Goal: Find specific page/section: Find specific page/section

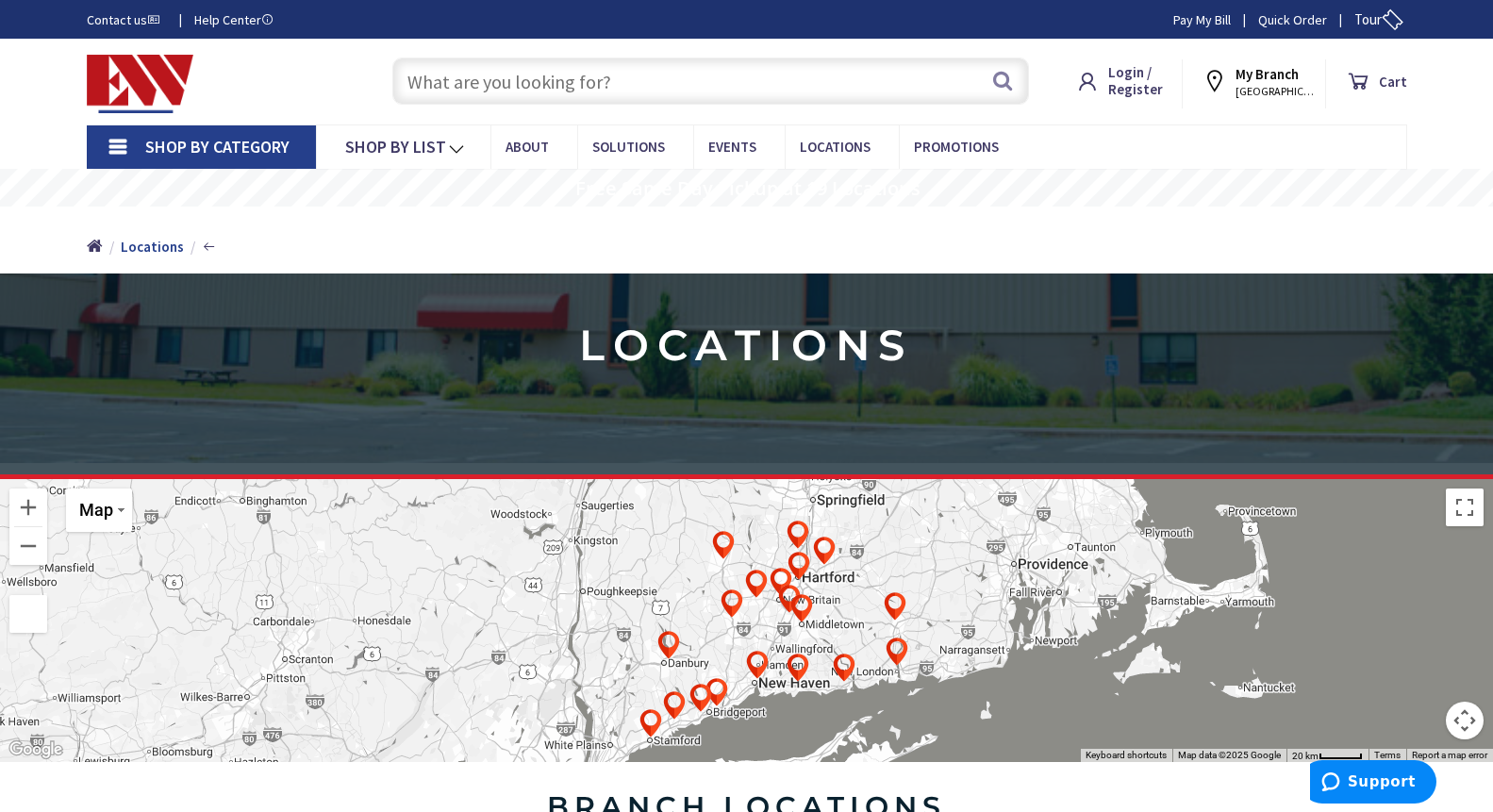
scroll to position [188, 0]
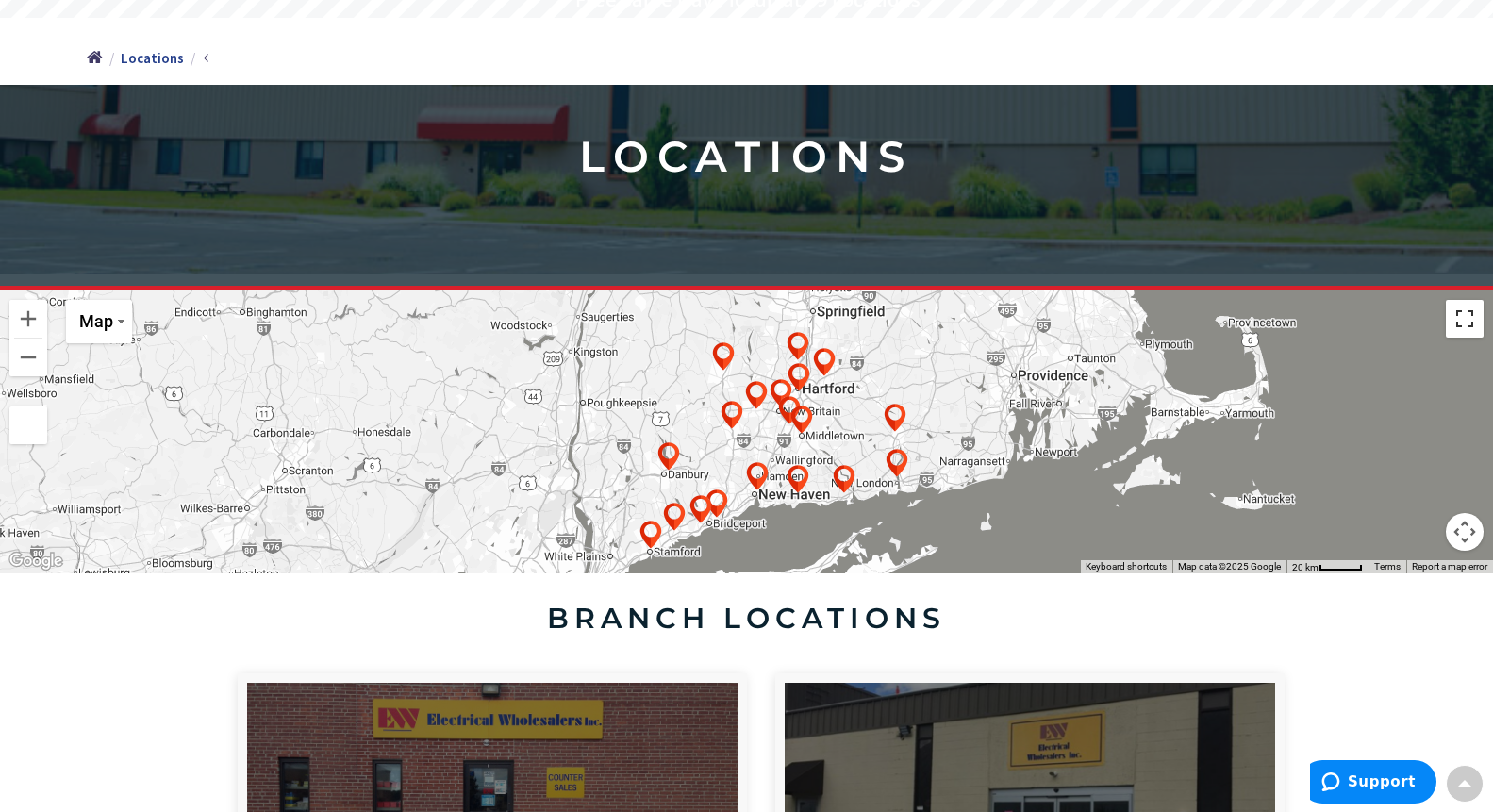
click at [1471, 325] on button "Toggle fullscreen view" at bounding box center [1464, 318] width 37 height 37
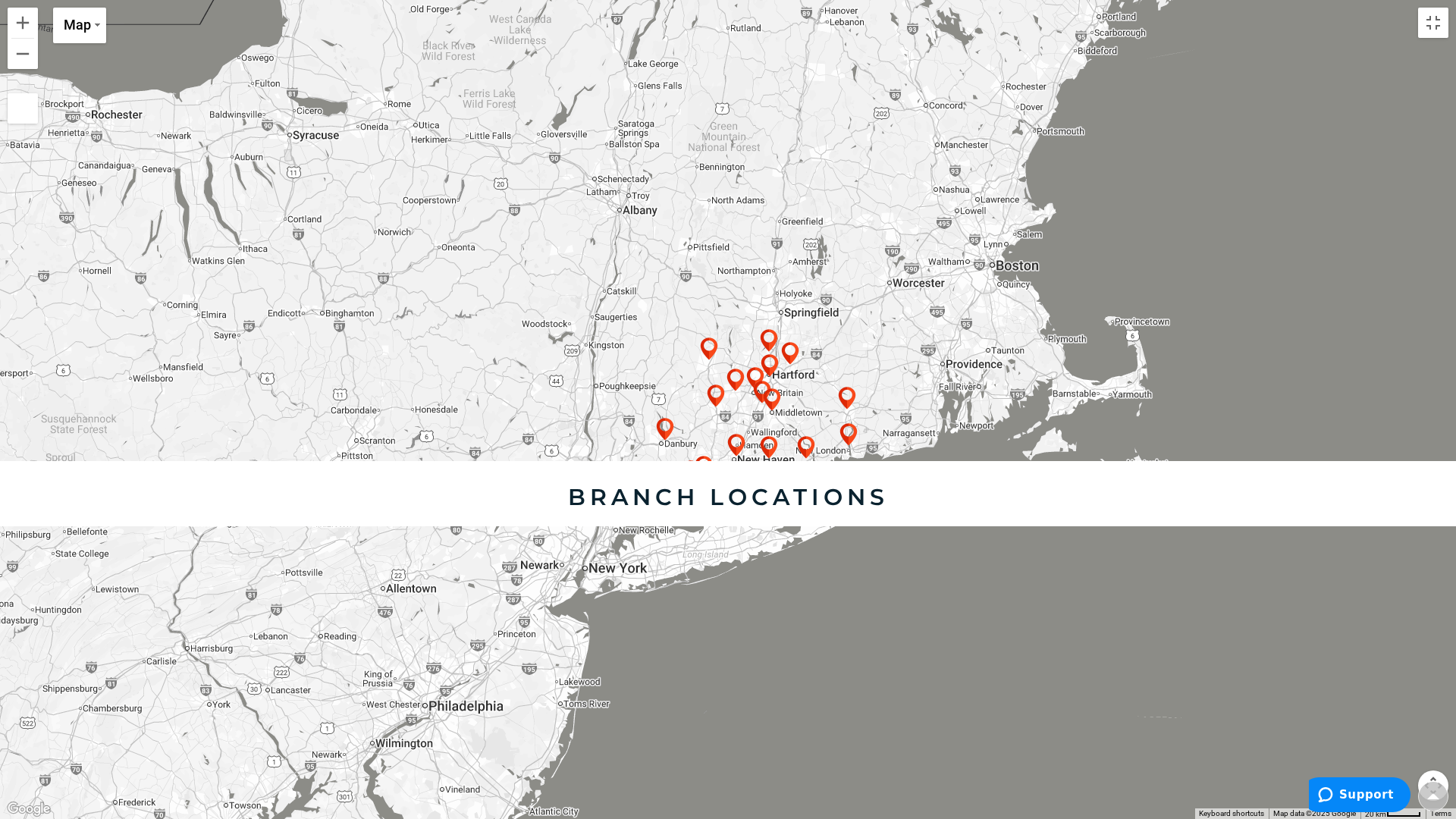
click at [714, 341] on img at bounding box center [708, 348] width 30 height 30
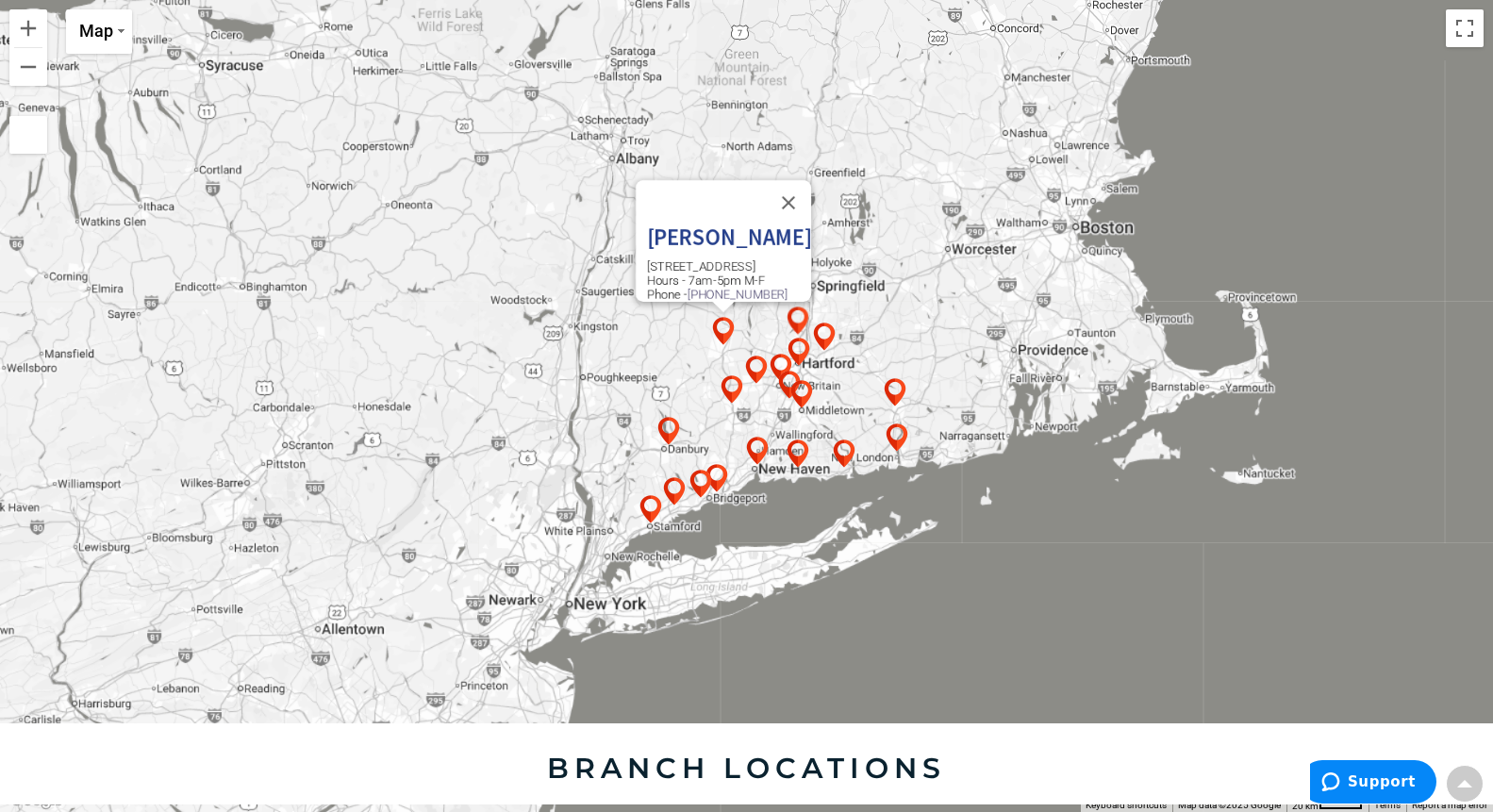
scroll to position [0, 0]
